Goal: Find specific page/section: Find specific page/section

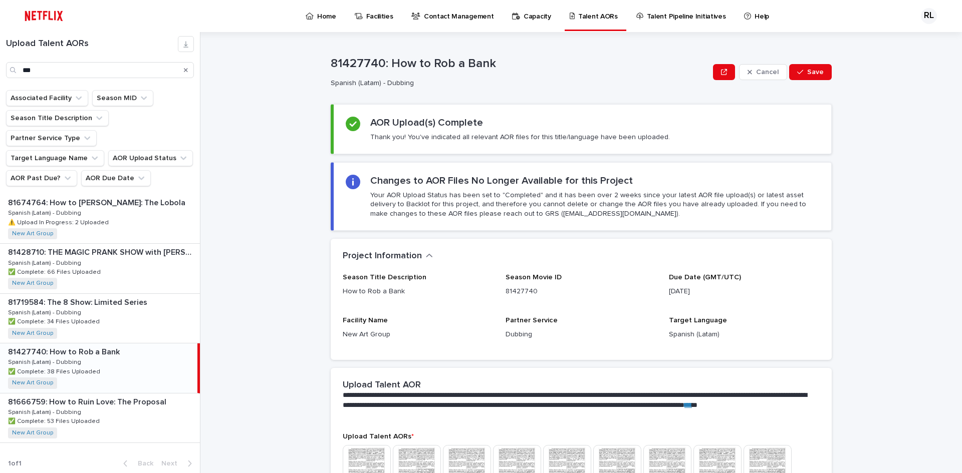
click at [183, 69] on div "Search" at bounding box center [186, 70] width 16 height 16
click at [185, 69] on icon "Search" at bounding box center [186, 70] width 4 height 4
click at [185, 70] on input "Search" at bounding box center [100, 70] width 188 height 16
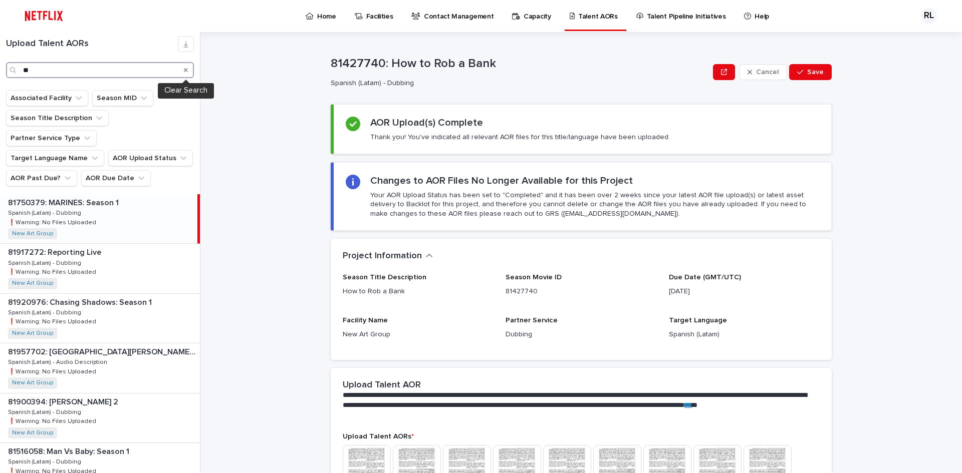
type input "*"
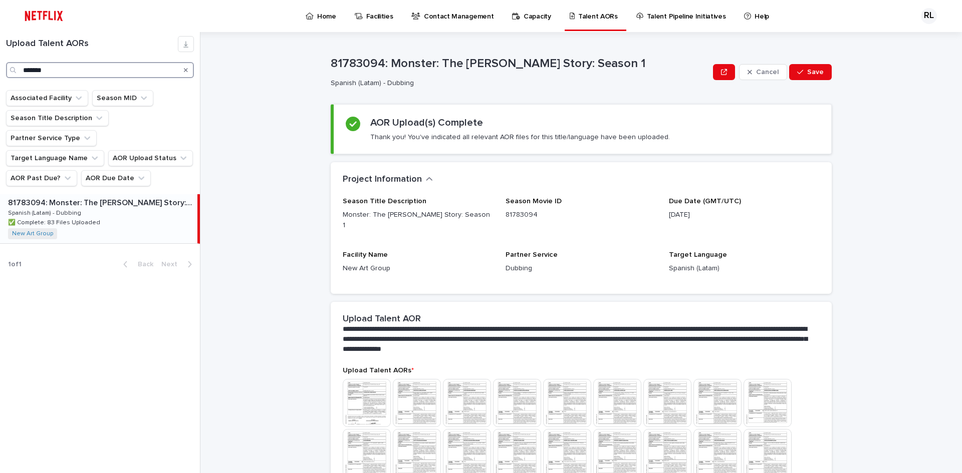
type input "*******"
click at [102, 194] on div "81783094: Monster: The [PERSON_NAME] Story: Season 1 81783094: Monster: The [PE…" at bounding box center [98, 218] width 197 height 49
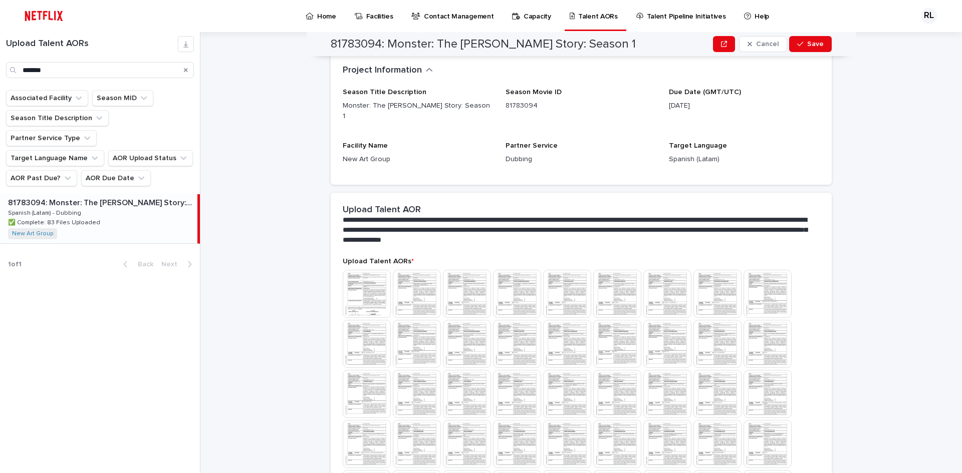
scroll to position [98, 0]
